Goal: Task Accomplishment & Management: Complete application form

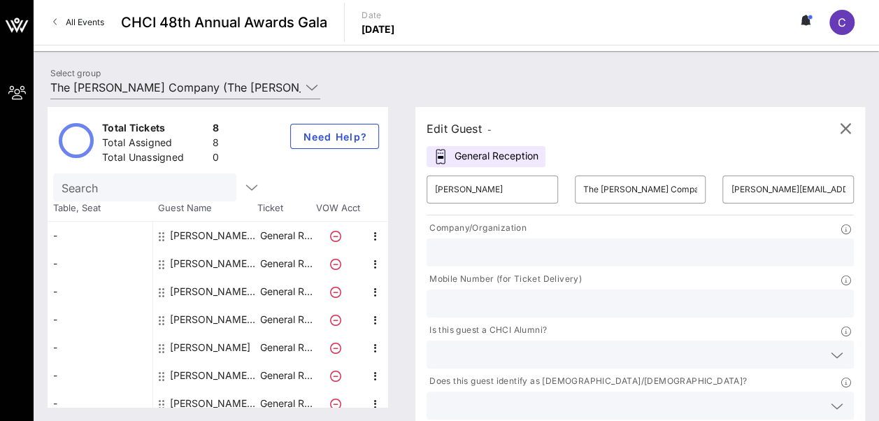
click at [195, 325] on div "[PERSON_NAME] The [PERSON_NAME] Company" at bounding box center [214, 320] width 88 height 28
type input "[PERSON_NAME]"
type input "[PERSON_NAME][EMAIL_ADDRESS][PERSON_NAME][DOMAIN_NAME]"
click at [181, 315] on div "[PERSON_NAME] The [PERSON_NAME] Company" at bounding box center [214, 320] width 88 height 28
click at [171, 315] on div "[PERSON_NAME] The [PERSON_NAME] Company" at bounding box center [214, 320] width 88 height 28
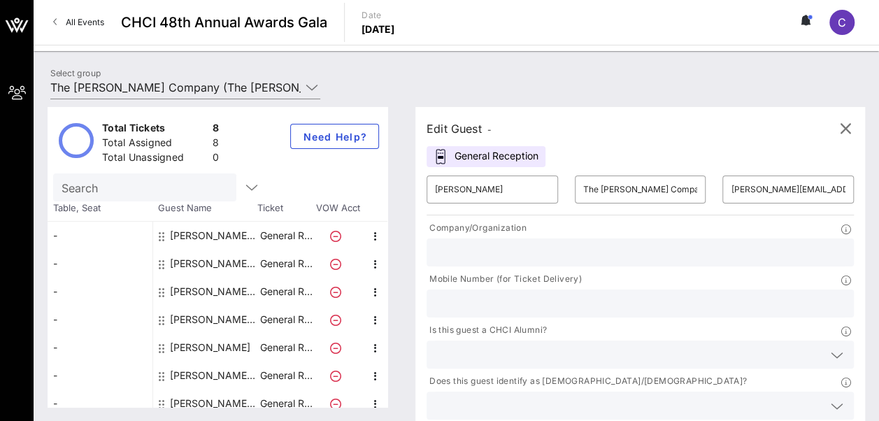
click at [637, 294] on input "text" at bounding box center [640, 303] width 411 height 18
type input "2024171024"
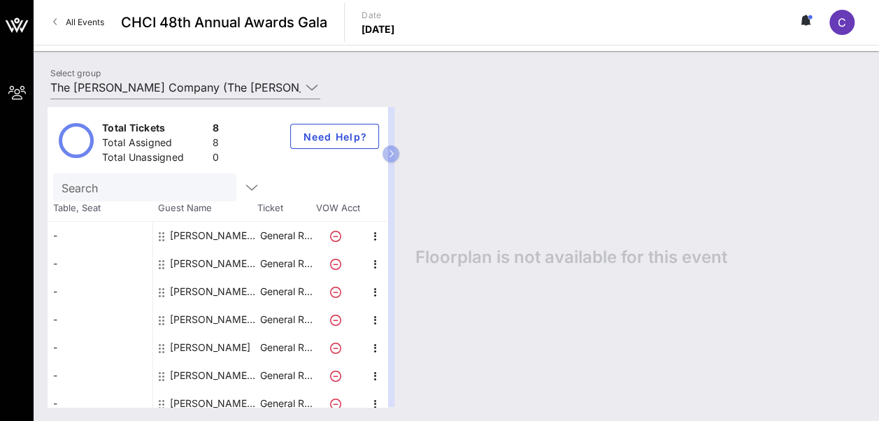
click at [199, 234] on div "[PERSON_NAME] The [PERSON_NAME] Company" at bounding box center [214, 236] width 88 height 28
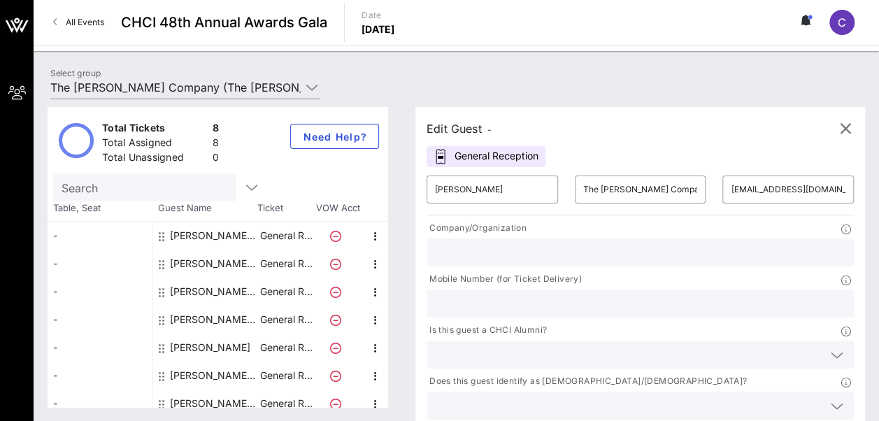
click at [224, 227] on div "[PERSON_NAME] The [PERSON_NAME] Company" at bounding box center [214, 236] width 88 height 28
click at [200, 231] on div "[PERSON_NAME] The [PERSON_NAME] Company" at bounding box center [214, 236] width 88 height 28
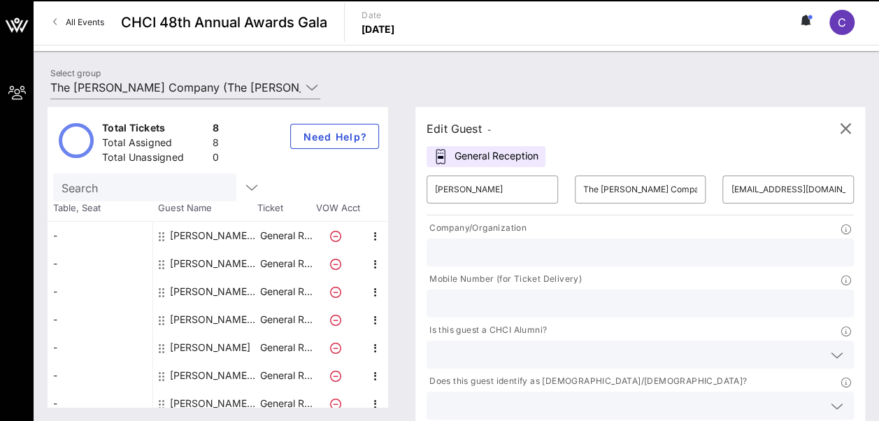
click at [200, 287] on div "[PERSON_NAME] The [PERSON_NAME] Company" at bounding box center [214, 292] width 88 height 28
type input "[PERSON_NAME]"
type input "[EMAIL_ADDRESS][DOMAIN_NAME]"
type input "The [PERSON_NAME] Co."
type input "7032209592"
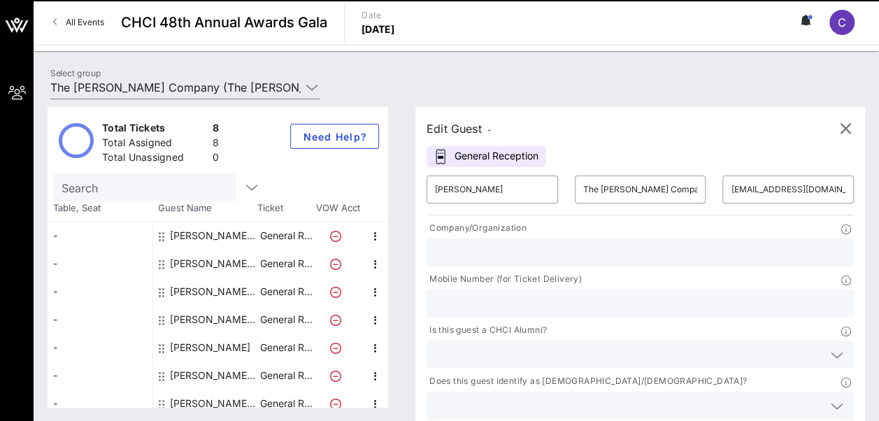
type input "The [PERSON_NAME] Company"
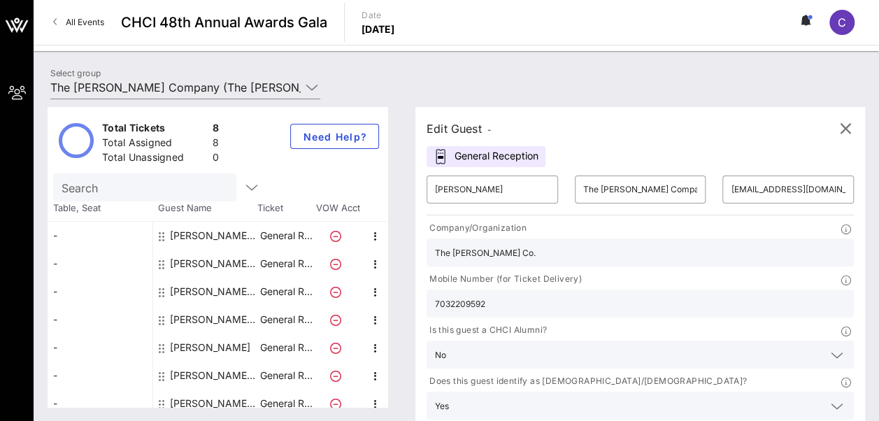
click at [200, 262] on div "[PERSON_NAME] The [PERSON_NAME] Company" at bounding box center [214, 264] width 88 height 28
type input "[PERSON_NAME]"
type input "[EMAIL_ADDRESS][PERSON_NAME][DOMAIN_NAME]"
click at [181, 231] on div "[PERSON_NAME] The [PERSON_NAME] Company" at bounding box center [214, 236] width 88 height 28
type input "[PERSON_NAME]"
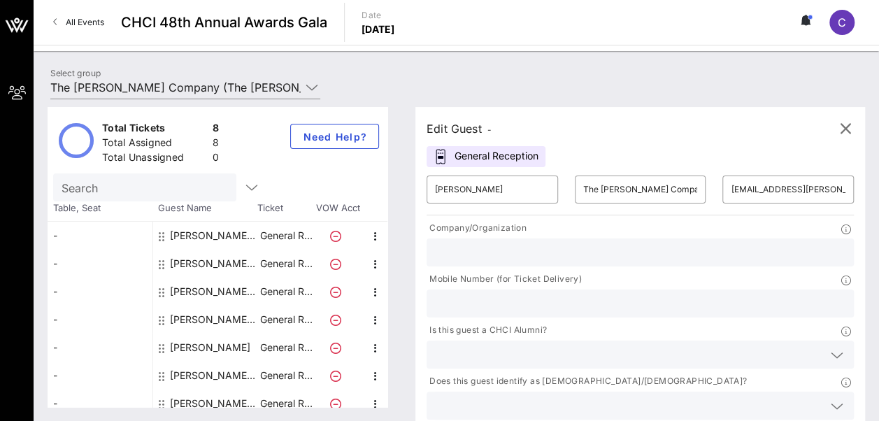
type input "[EMAIL_ADDRESS][DOMAIN_NAME]"
click at [190, 262] on div "[PERSON_NAME] The [PERSON_NAME] Company" at bounding box center [214, 264] width 88 height 28
type input "[PERSON_NAME]"
type input "[EMAIL_ADDRESS][PERSON_NAME][DOMAIN_NAME]"
click at [190, 285] on div "[PERSON_NAME] The [PERSON_NAME] Company" at bounding box center [214, 292] width 88 height 28
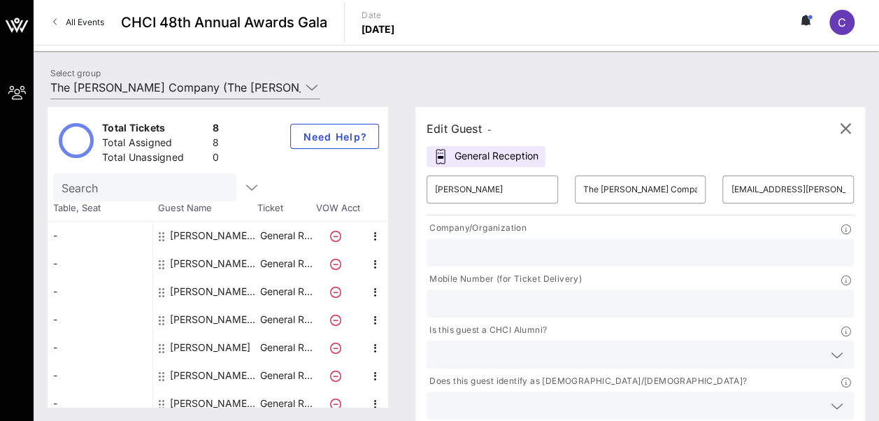
type input "[PERSON_NAME]"
type input "[EMAIL_ADDRESS][DOMAIN_NAME]"
type input "The [PERSON_NAME] Co."
type input "7032209592"
type input "The [PERSON_NAME] Company"
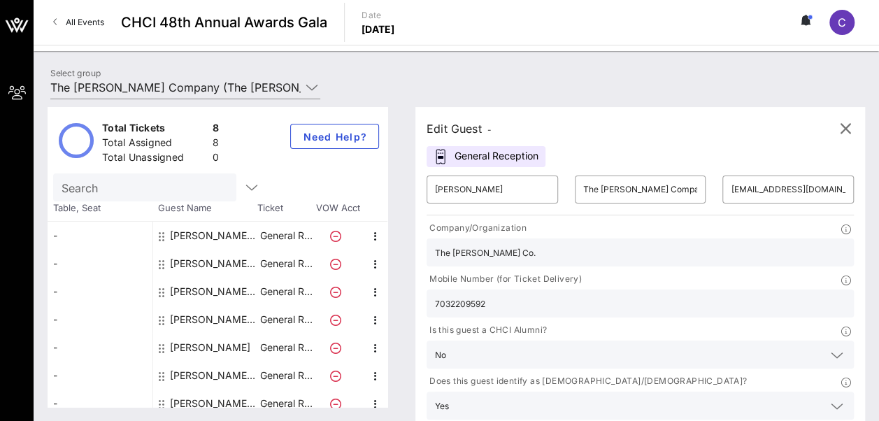
click at [190, 315] on div "[PERSON_NAME] The [PERSON_NAME] Company" at bounding box center [214, 320] width 88 height 28
type input "[PERSON_NAME]"
type input "[PERSON_NAME][EMAIL_ADDRESS][PERSON_NAME][DOMAIN_NAME]"
type input "2024171024"
click at [189, 348] on div "[PERSON_NAME]" at bounding box center [210, 348] width 80 height 28
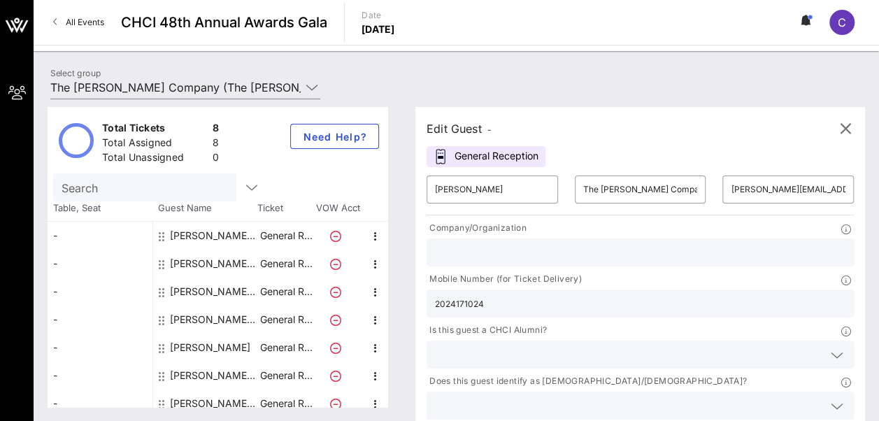
type input "[PERSON_NAME]"
type input "[EMAIL_ADDRESS][DOMAIN_NAME]"
type input "7034892519"
type input "The [PERSON_NAME] Co."
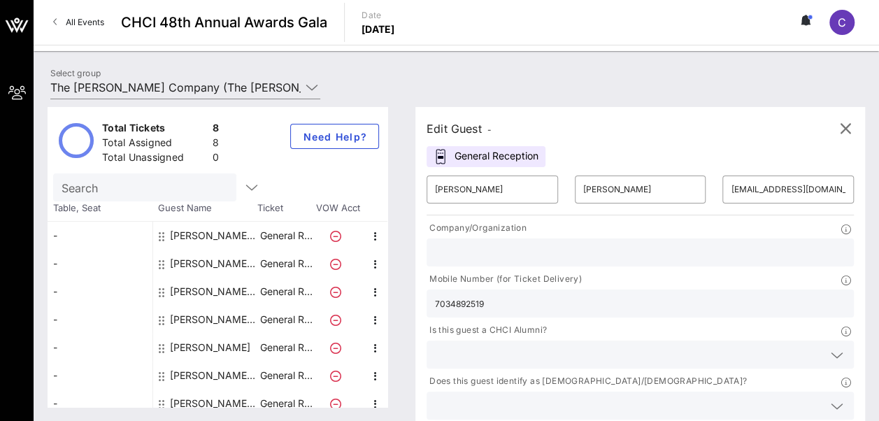
click at [185, 371] on div "[PERSON_NAME] The [PERSON_NAME] Company" at bounding box center [214, 376] width 88 height 28
type input "[PERSON_NAME]"
type input "The [PERSON_NAME] Company"
type input "[PERSON_NAME][EMAIL_ADDRESS][PERSON_NAME][DOMAIN_NAME]"
type input "The [PERSON_NAME] Co."
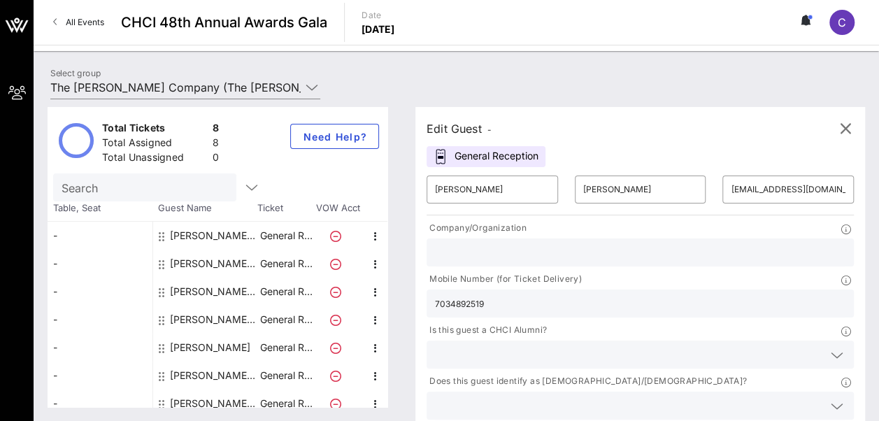
type input "2027748324"
type input "The [PERSON_NAME] Company"
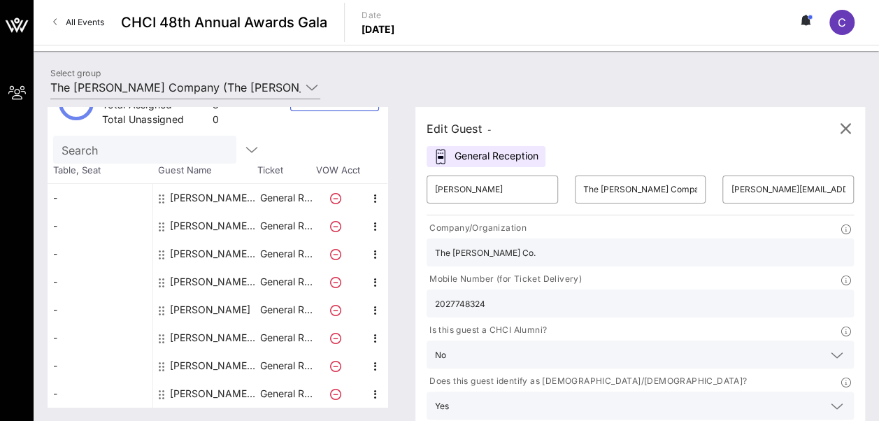
click at [201, 362] on div "[PERSON_NAME] The [PERSON_NAME] Company" at bounding box center [214, 366] width 88 height 28
type input "[PERSON_NAME]"
type input "[EMAIL_ADDRESS][DOMAIN_NAME]"
type input "5404464263"
click at [199, 390] on div "[PERSON_NAME] The [PERSON_NAME] Company" at bounding box center [214, 394] width 88 height 28
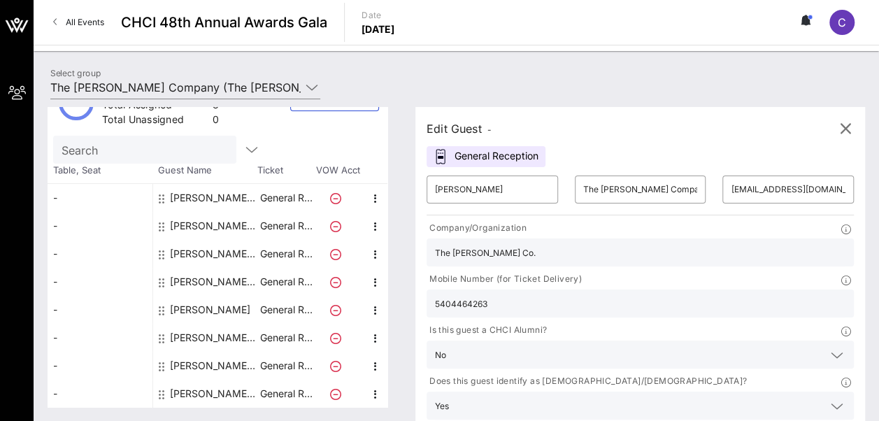
type input "[PERSON_NAME]"
type input "[PERSON_NAME][EMAIL_ADDRESS][PERSON_NAME][PERSON_NAME][DOMAIN_NAME]"
click at [803, 22] on icon at bounding box center [803, 20] width 3 height 8
